Goal: Task Accomplishment & Management: Manage account settings

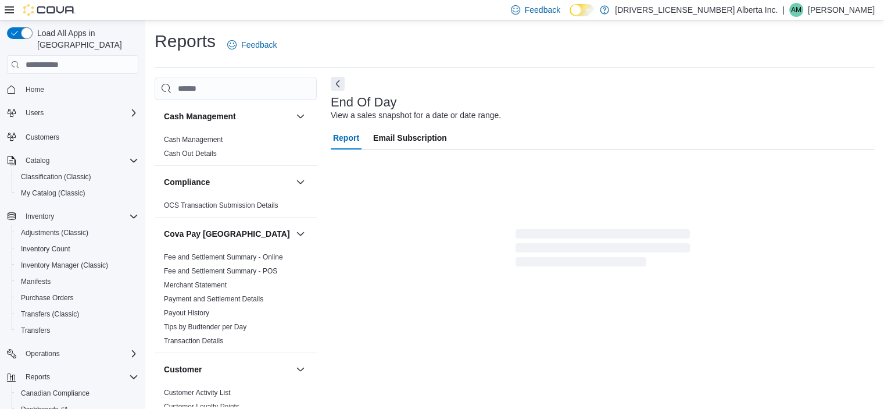
scroll to position [7, 0]
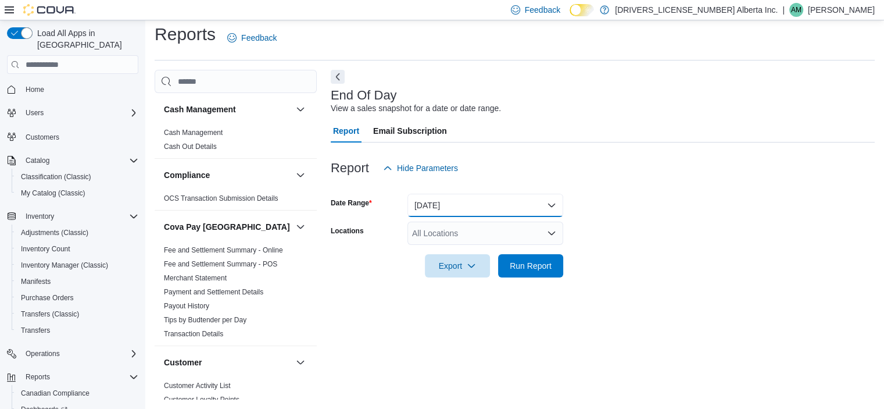
click at [450, 205] on button "Today" at bounding box center [485, 205] width 156 height 23
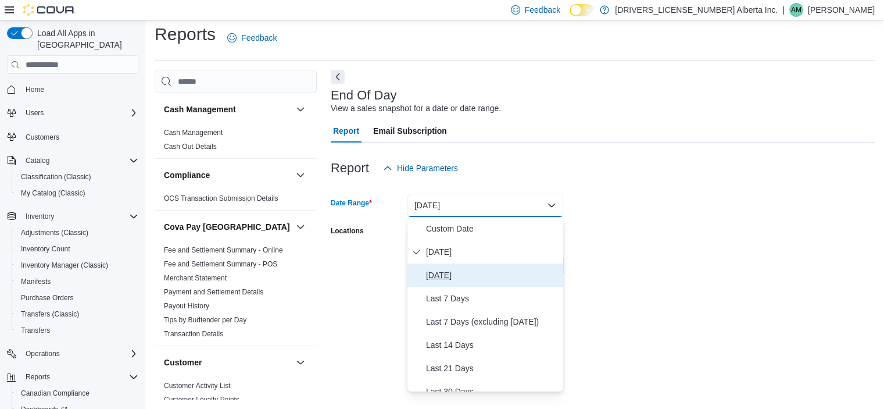
click at [462, 275] on span "Yesterday" at bounding box center [492, 275] width 132 height 14
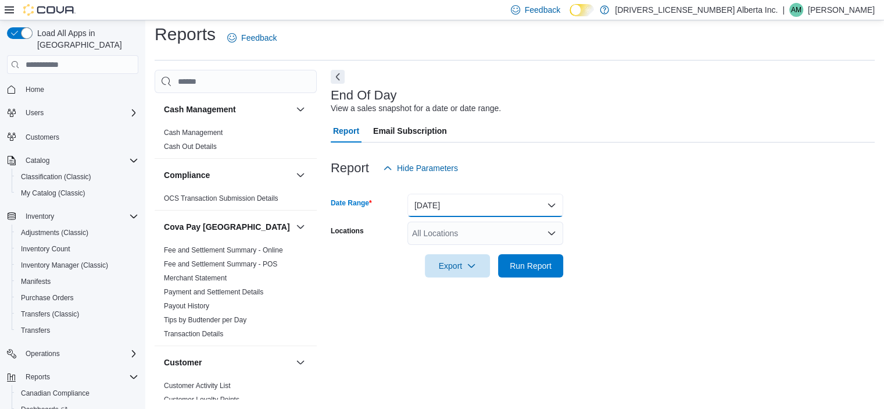
click at [449, 209] on button "Yesterday" at bounding box center [485, 205] width 156 height 23
click at [432, 207] on button "Yesterday" at bounding box center [485, 205] width 156 height 23
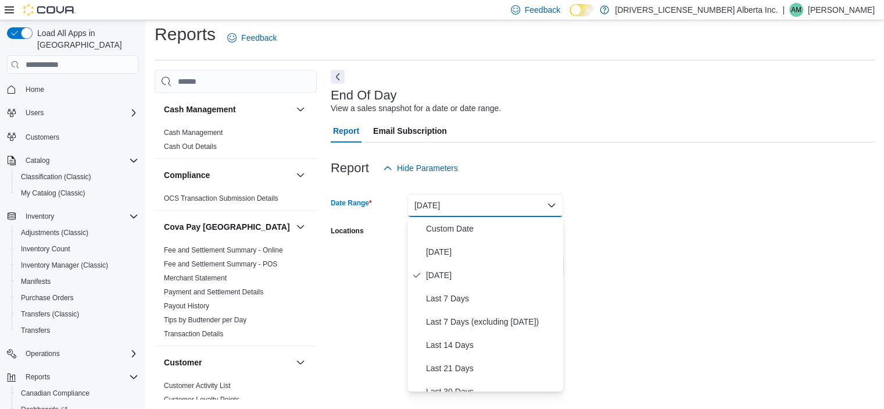
click at [432, 207] on button "Yesterday" at bounding box center [485, 205] width 156 height 23
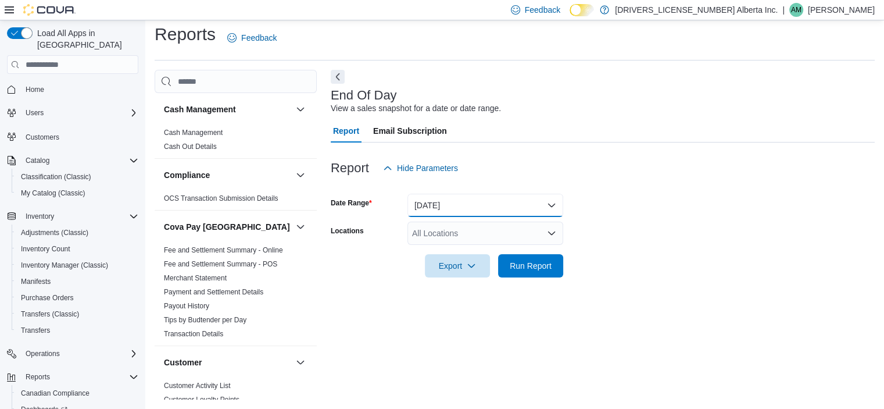
click at [443, 206] on button "Yesterday" at bounding box center [485, 205] width 156 height 23
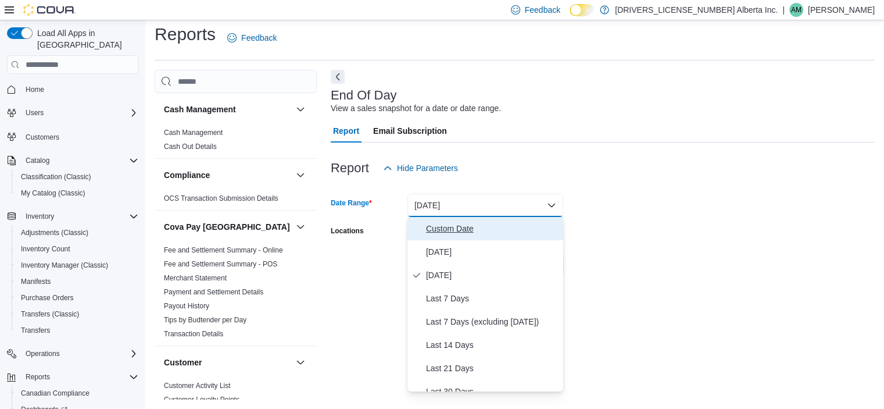
click at [446, 227] on span "Custom Date" at bounding box center [492, 228] width 132 height 14
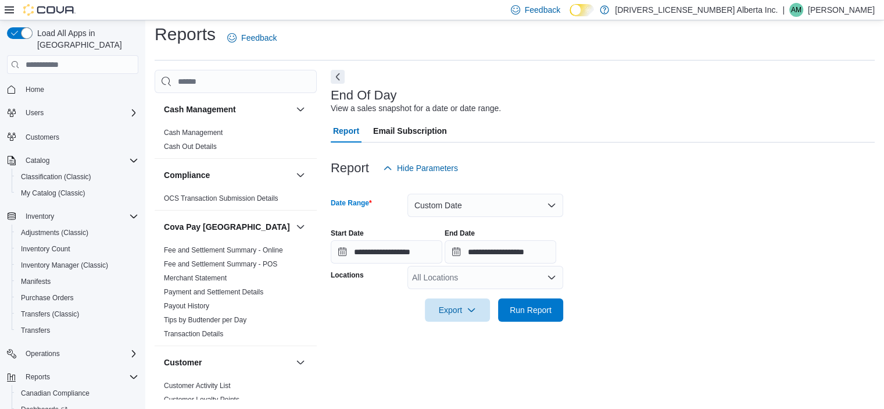
click at [404, 264] on div at bounding box center [603, 264] width 544 height 2
click at [382, 253] on input "**********" at bounding box center [387, 251] width 112 height 23
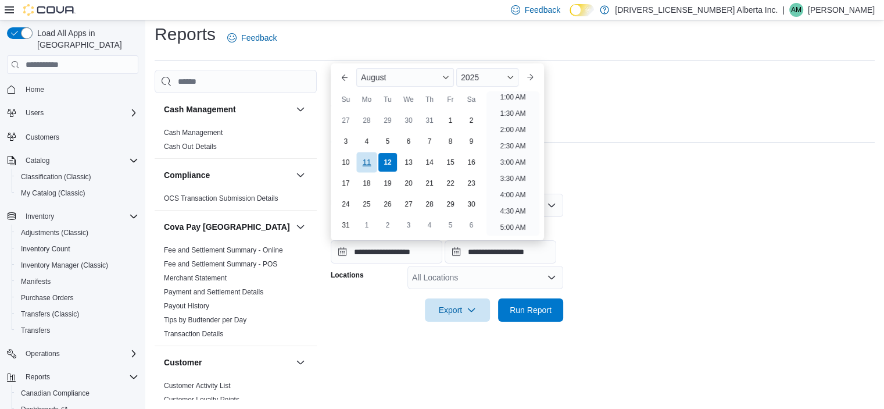
click at [368, 164] on div "11" at bounding box center [366, 162] width 20 height 20
click at [514, 182] on li "2:30 AM" at bounding box center [513, 180] width 35 height 14
type input "**********"
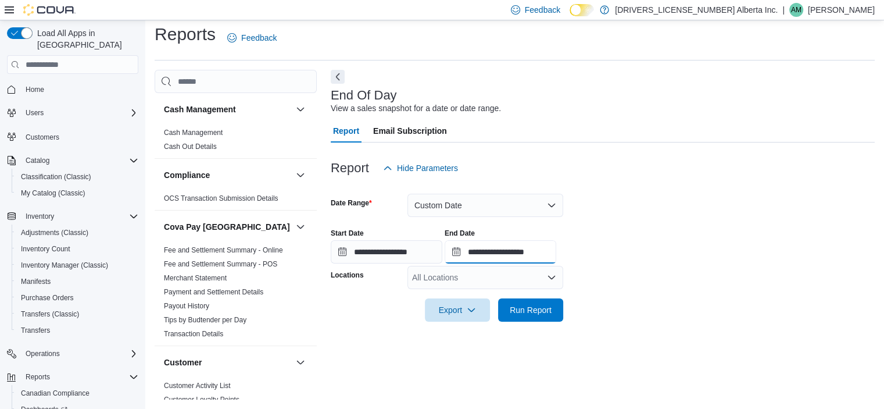
click at [504, 252] on input "**********" at bounding box center [501, 251] width 112 height 23
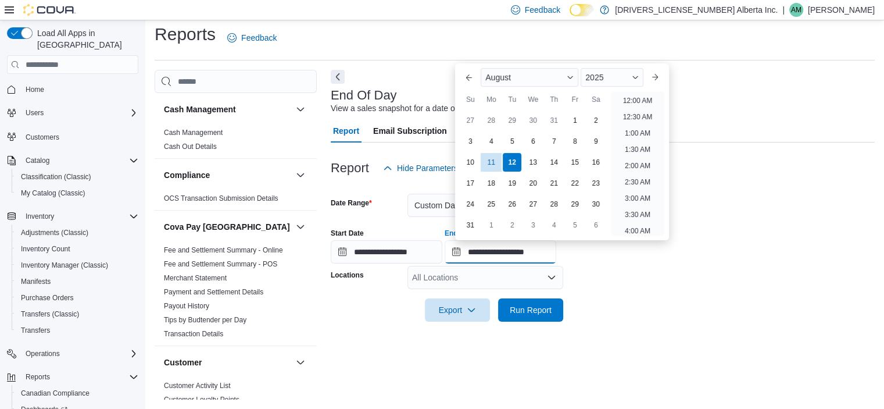
scroll to position [639, 0]
click at [514, 165] on div "12" at bounding box center [512, 162] width 20 height 20
click at [639, 183] on li "2:30 AM" at bounding box center [637, 182] width 35 height 14
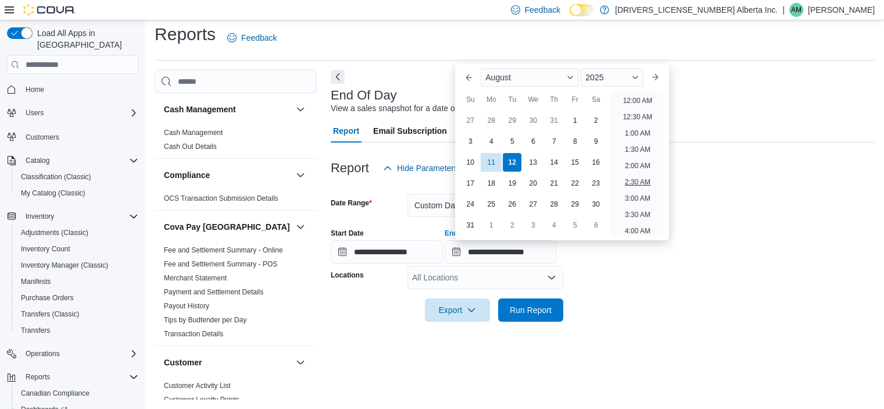
type input "**********"
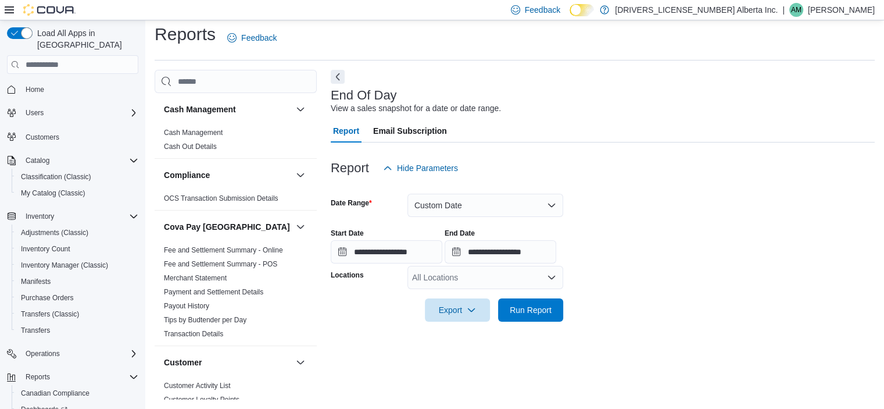
click at [551, 277] on icon "Open list of options" at bounding box center [551, 276] width 7 height 3
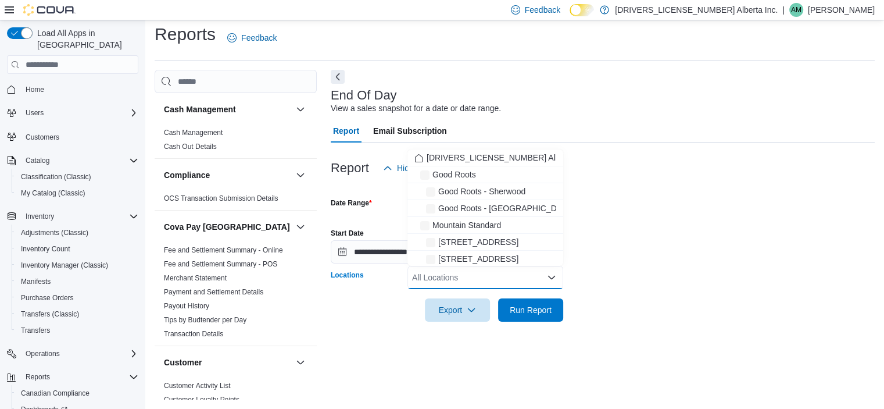
click at [551, 277] on icon "Close list of options" at bounding box center [551, 276] width 7 height 3
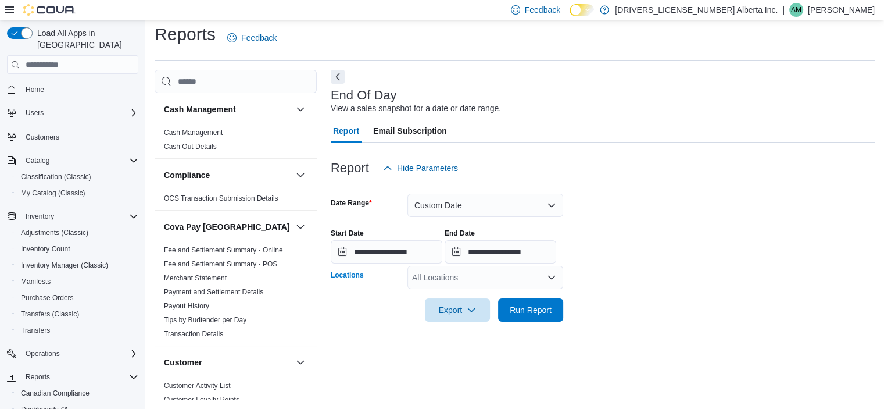
click at [549, 281] on icon "Open list of options" at bounding box center [551, 277] width 9 height 9
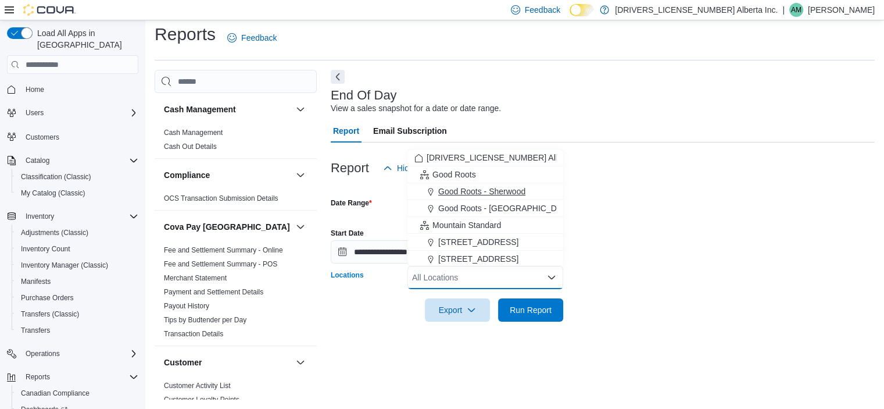
click at [488, 188] on span "Good Roots - Sherwood" at bounding box center [481, 191] width 87 height 12
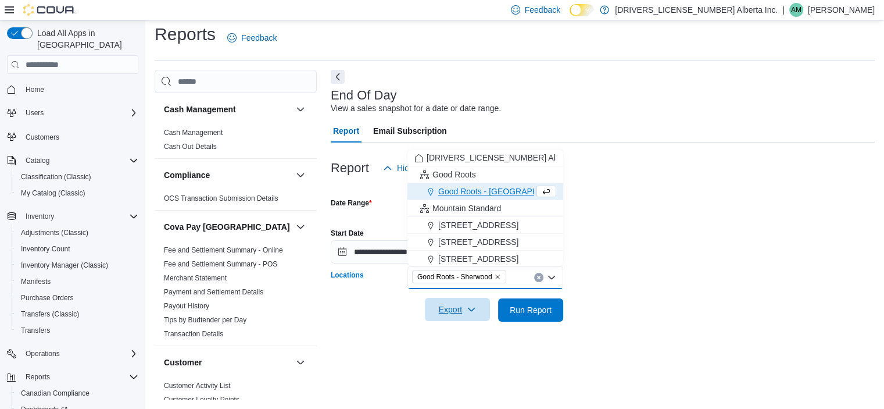
click at [471, 308] on icon "button" at bounding box center [471, 308] width 9 height 9
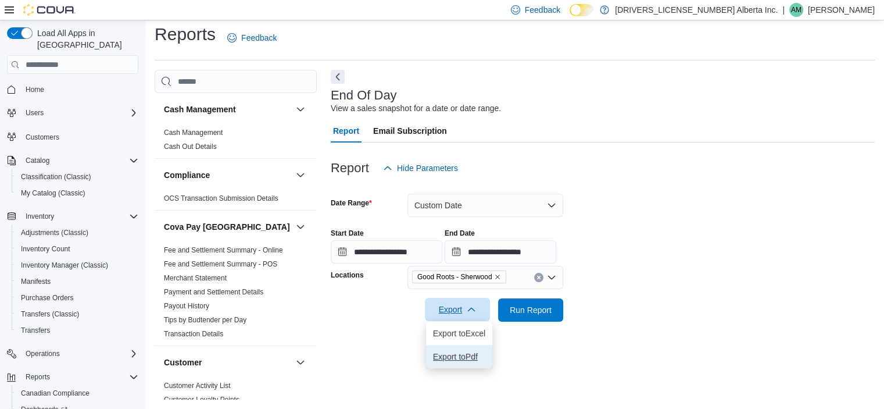
click at [442, 358] on span "Export to Pdf" at bounding box center [459, 356] width 52 height 9
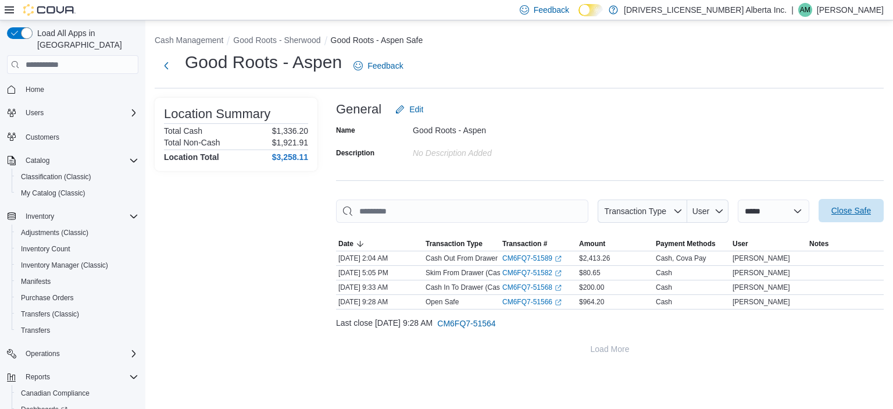
click at [869, 206] on span "Close Safe" at bounding box center [851, 211] width 40 height 12
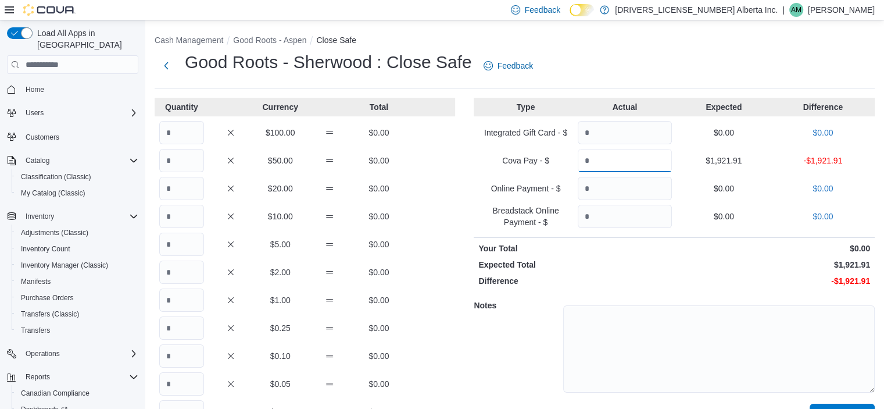
click at [622, 169] on input "Quantity" at bounding box center [625, 160] width 94 height 23
type input "*******"
click at [172, 130] on input "Quantity" at bounding box center [181, 132] width 45 height 23
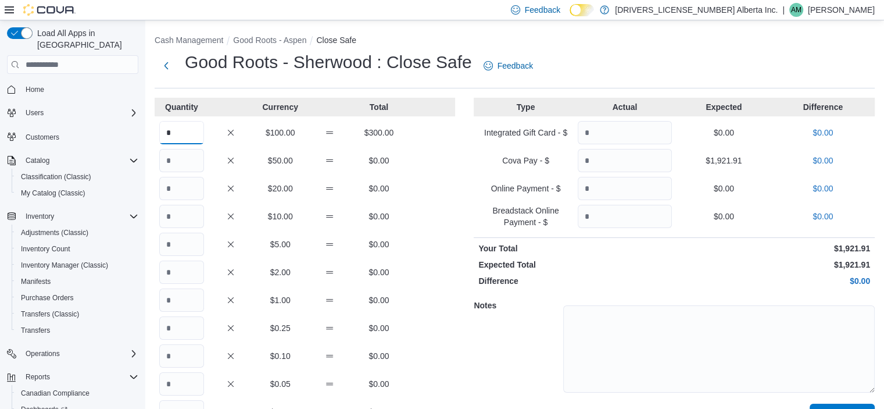
type input "*"
click at [174, 157] on input "Quantity" at bounding box center [181, 160] width 45 height 23
click at [185, 188] on input "Quantity" at bounding box center [181, 188] width 45 height 23
click at [184, 159] on input "**" at bounding box center [181, 160] width 45 height 23
click at [185, 157] on input "**" at bounding box center [181, 160] width 45 height 23
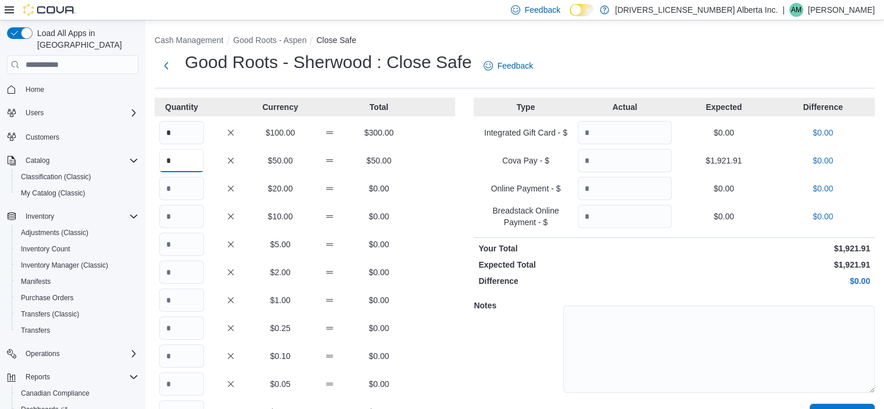
type input "*"
click at [190, 195] on input "Quantity" at bounding box center [181, 188] width 45 height 23
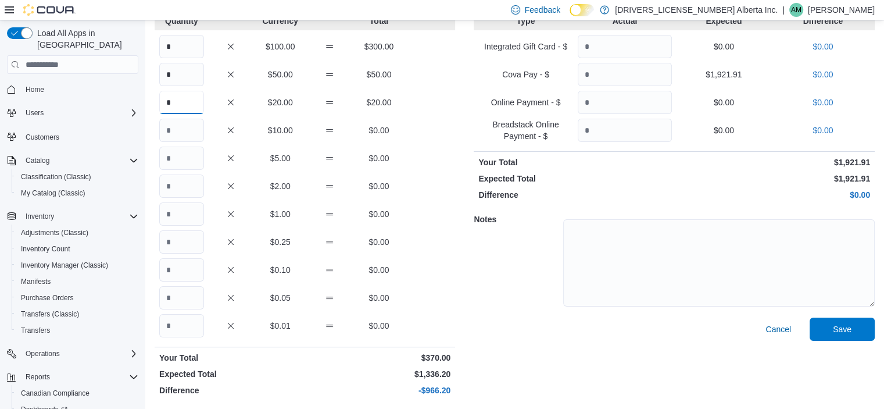
scroll to position [87, 0]
type input "*"
click at [183, 184] on input "Quantity" at bounding box center [181, 185] width 45 height 23
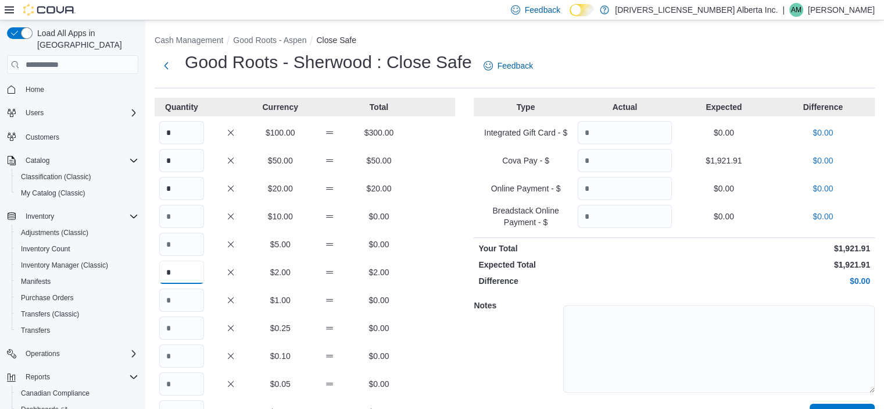
type input "*"
click at [177, 129] on input "*" at bounding box center [181, 132] width 45 height 23
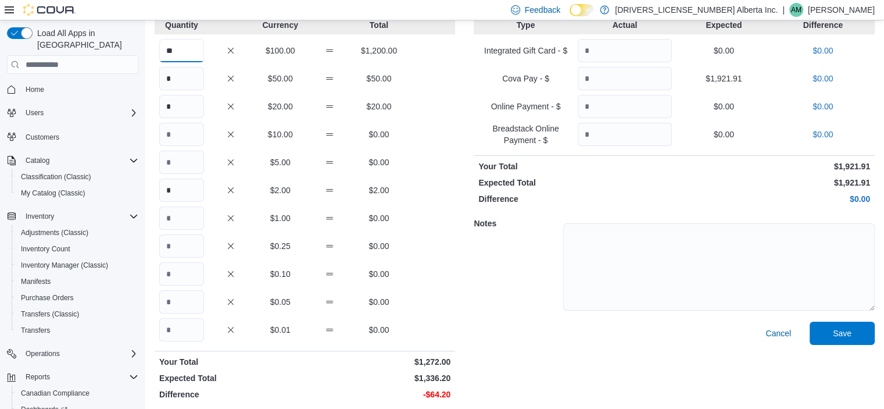
scroll to position [87, 0]
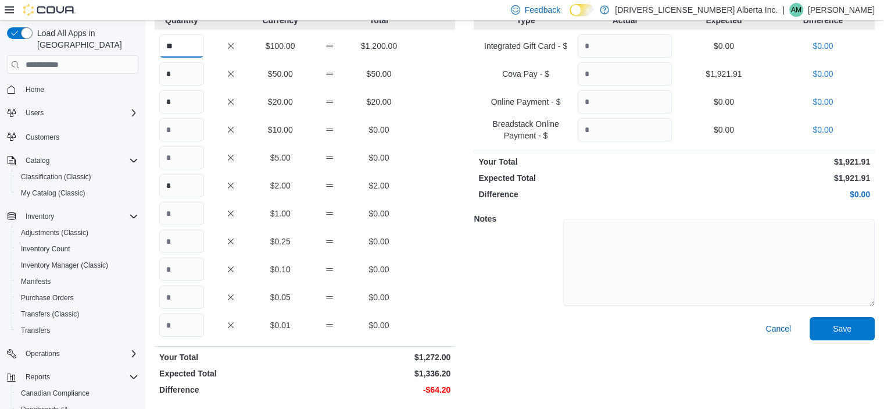
type input "**"
click at [177, 130] on input "Quantity" at bounding box center [181, 129] width 45 height 23
type input "*"
click at [184, 213] on input "Quantity" at bounding box center [181, 213] width 45 height 23
type input "*"
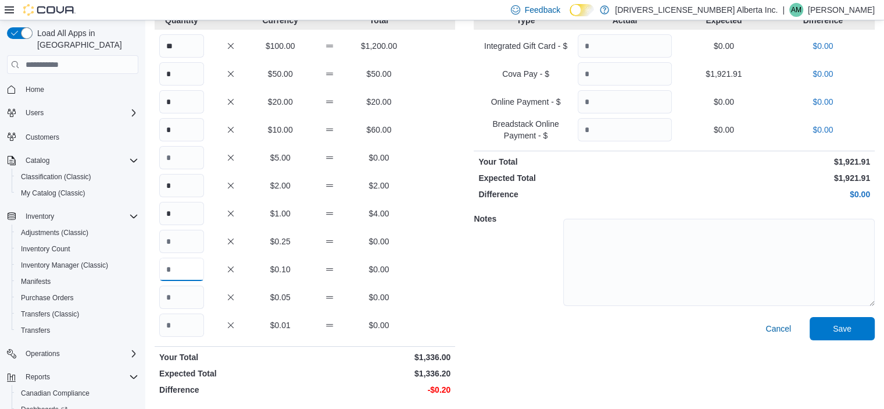
click at [184, 269] on input "Quantity" at bounding box center [181, 268] width 45 height 23
type input "*"
click at [857, 334] on span "Save" at bounding box center [841, 327] width 51 height 23
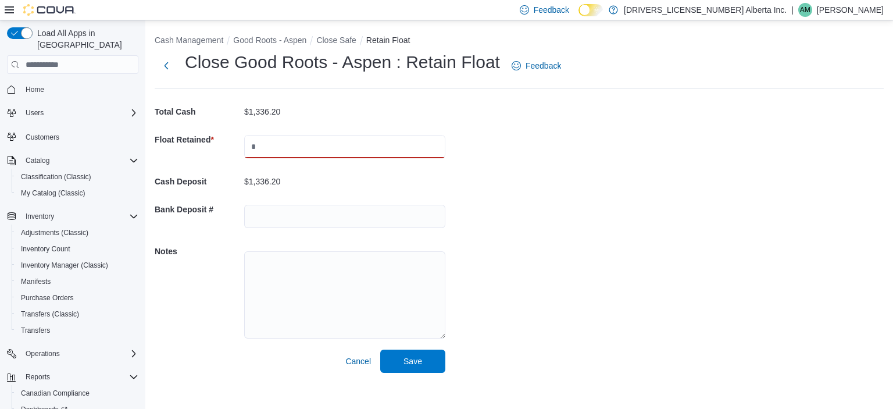
click at [300, 147] on input "text" at bounding box center [344, 146] width 201 height 23
type input "******"
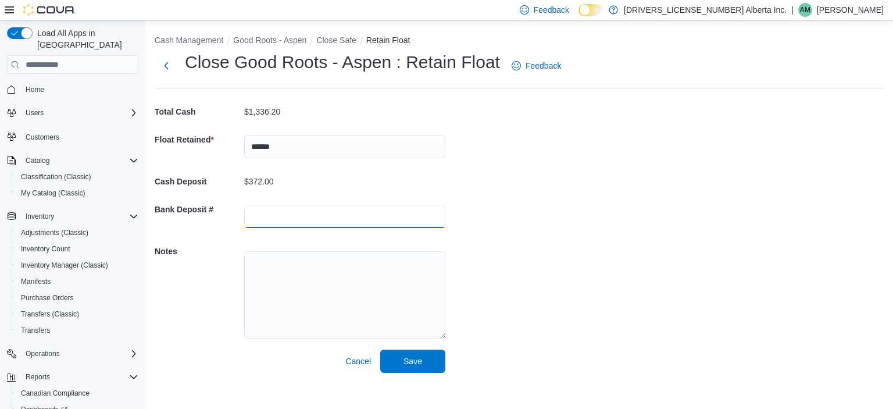
click at [288, 215] on input "text" at bounding box center [344, 216] width 201 height 23
type input "*****"
click at [275, 274] on textarea at bounding box center [344, 294] width 201 height 87
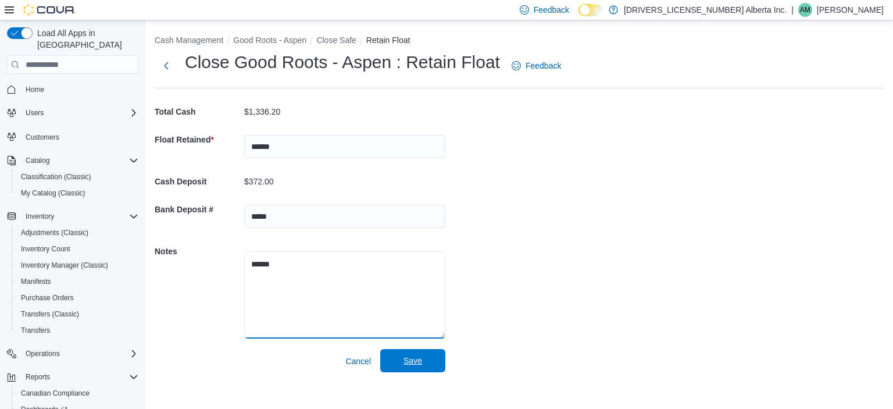
type textarea "******"
click at [411, 361] on span "Save" at bounding box center [412, 360] width 19 height 12
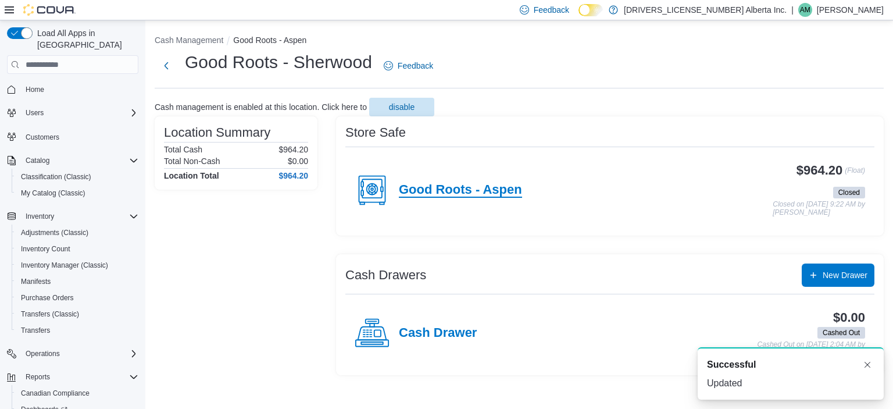
click at [467, 190] on h4 "Good Roots - Aspen" at bounding box center [460, 189] width 123 height 15
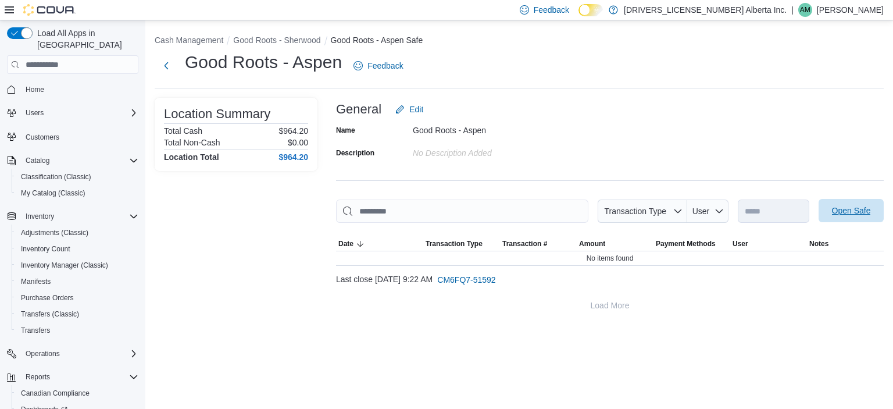
click at [848, 209] on span "Open Safe" at bounding box center [851, 211] width 39 height 12
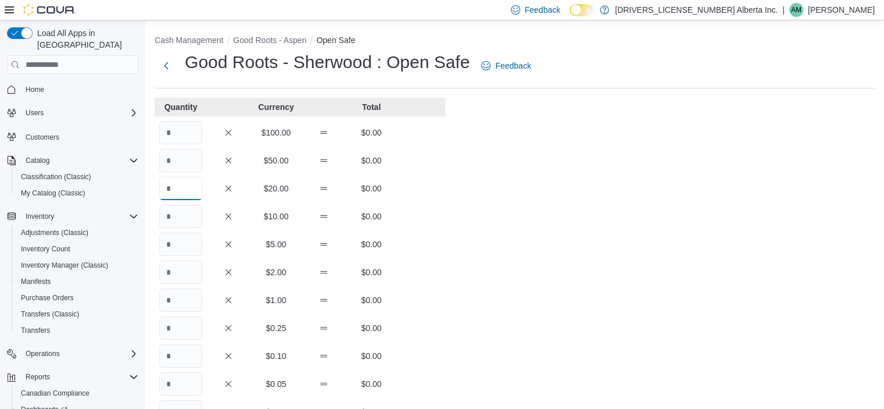
click at [186, 190] on input "Quantity" at bounding box center [180, 188] width 43 height 23
type input "**"
click at [192, 135] on input "Quantity" at bounding box center [180, 132] width 43 height 23
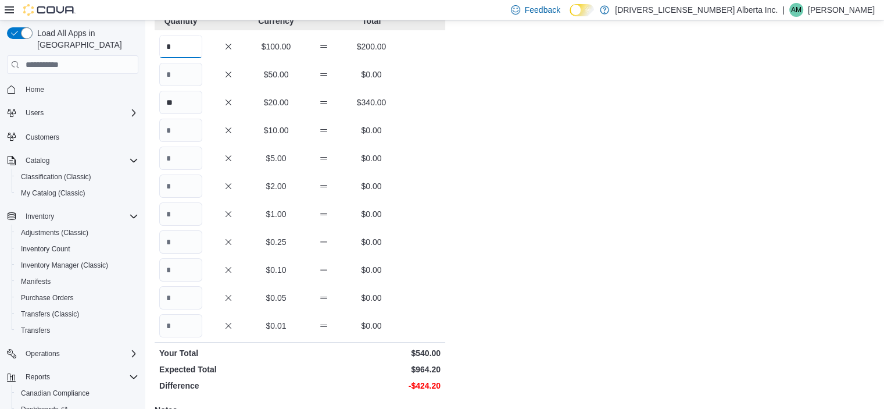
scroll to position [116, 0]
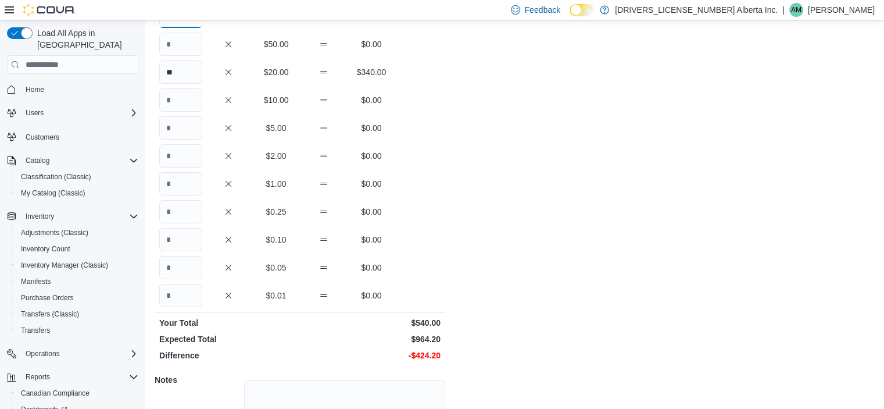
type input "*"
click at [189, 103] on input "Quantity" at bounding box center [180, 99] width 43 height 23
type input "**"
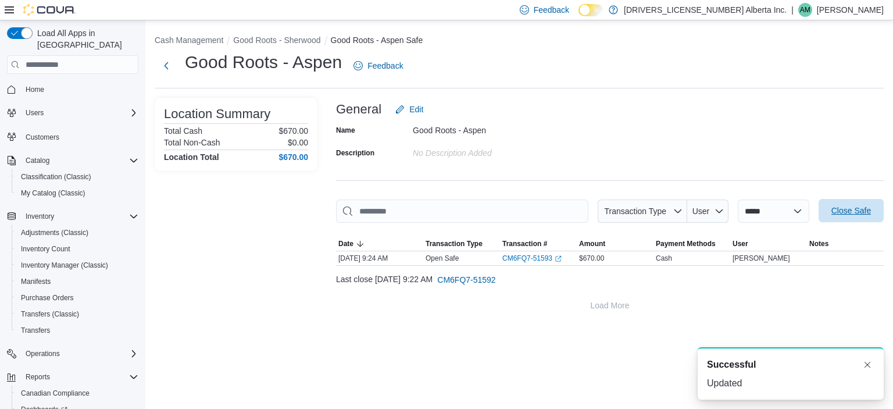
click at [846, 214] on span "Close Safe" at bounding box center [851, 211] width 40 height 12
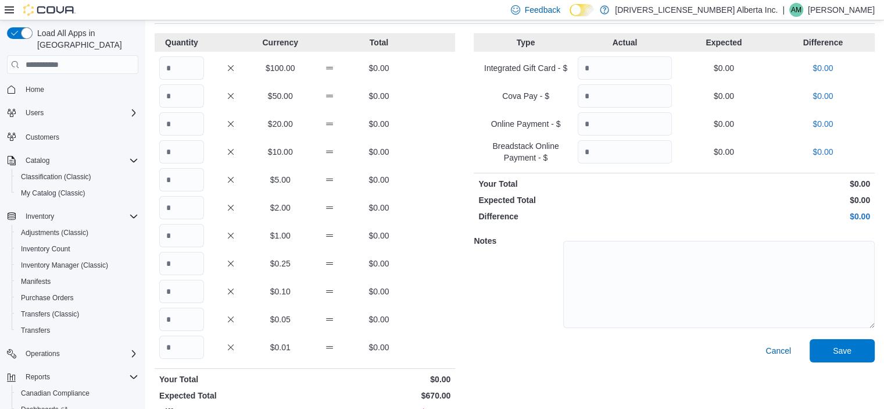
scroll to position [87, 0]
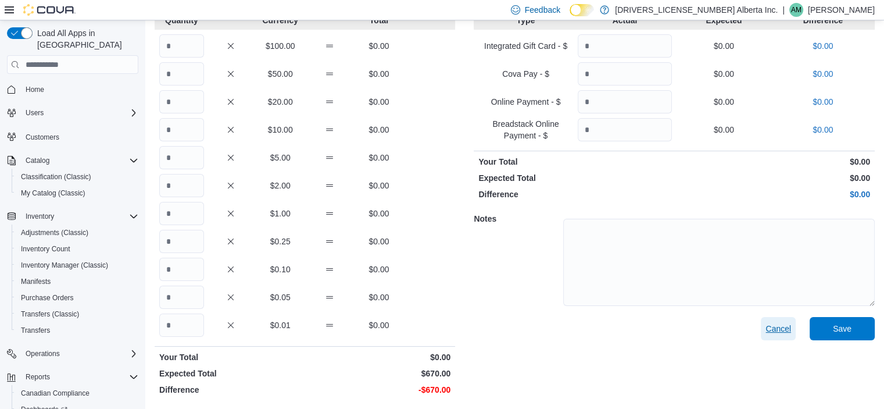
click at [787, 327] on span "Cancel" at bounding box center [778, 329] width 26 height 12
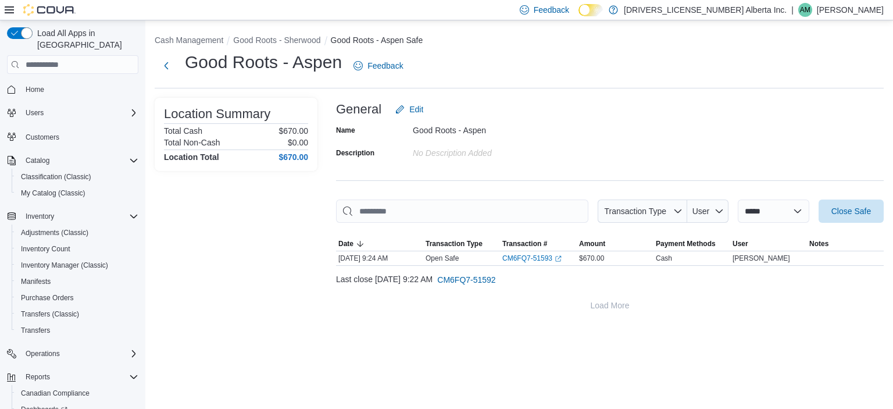
click at [300, 156] on h4 "$670.00" at bounding box center [293, 156] width 30 height 9
click at [495, 278] on span "CM6FQ7-51592" at bounding box center [466, 280] width 58 height 12
click at [848, 209] on span "Close Safe" at bounding box center [851, 211] width 40 height 12
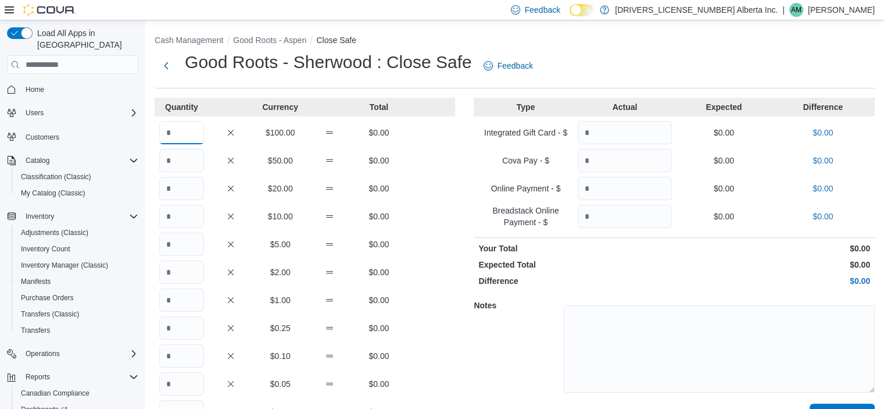
click at [195, 135] on input "Quantity" at bounding box center [181, 132] width 45 height 23
type input "*"
click at [182, 167] on input "Quantity" at bounding box center [181, 160] width 45 height 23
type input "*"
click at [188, 216] on input "Quantity" at bounding box center [181, 216] width 45 height 23
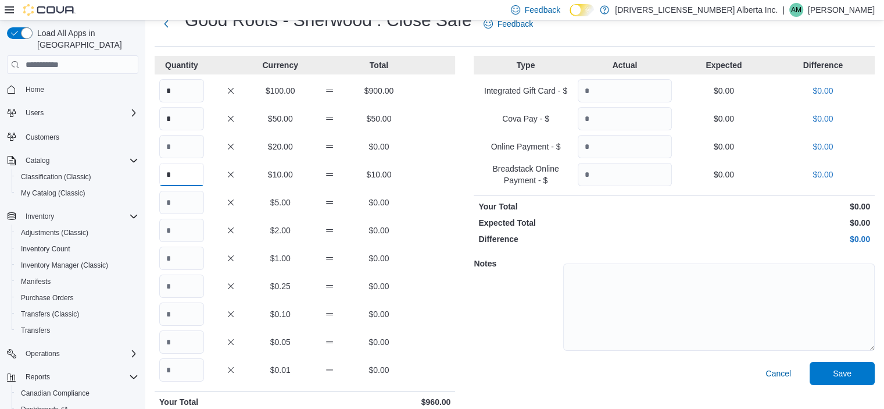
scroll to position [87, 0]
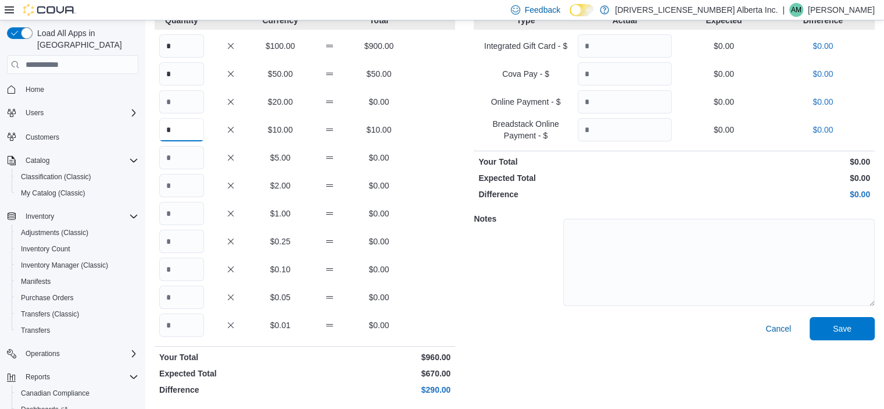
type input "*"
click at [191, 195] on input "Quantity" at bounding box center [181, 185] width 45 height 23
type input "*"
click at [192, 268] on input "Quantity" at bounding box center [181, 268] width 45 height 23
type input "*"
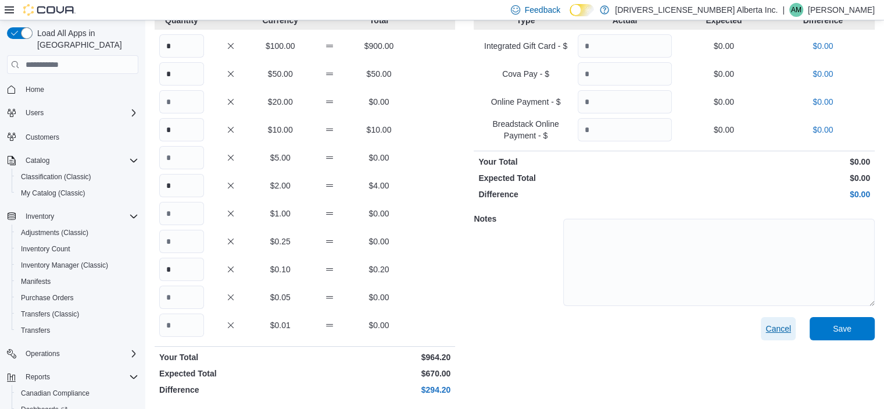
click at [779, 332] on span "Cancel" at bounding box center [778, 329] width 26 height 12
